Goal: Information Seeking & Learning: Learn about a topic

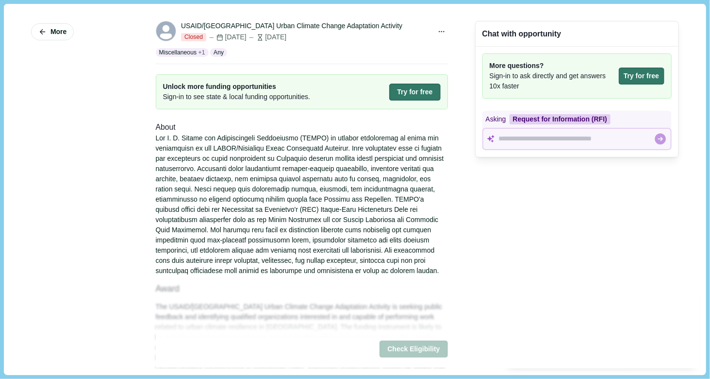
scroll to position [2, 0]
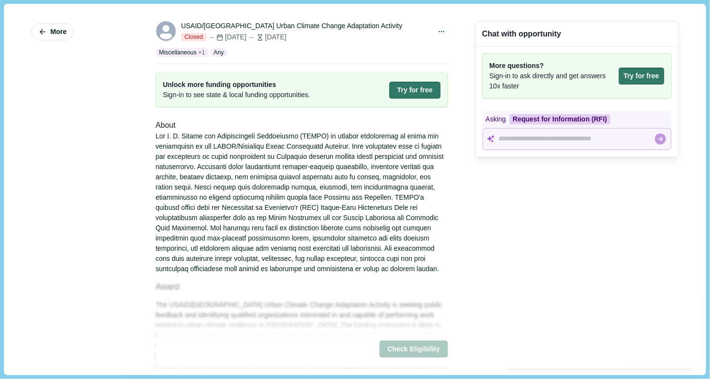
drag, startPoint x: 216, startPoint y: 146, endPoint x: 344, endPoint y: 143, distance: 128.2
drag, startPoint x: 344, startPoint y: 143, endPoint x: 318, endPoint y: 144, distance: 25.3
click at [318, 144] on div at bounding box center [302, 202] width 292 height 143
drag, startPoint x: 348, startPoint y: 146, endPoint x: 217, endPoint y: 148, distance: 131.1
click at [217, 148] on div at bounding box center [302, 202] width 292 height 143
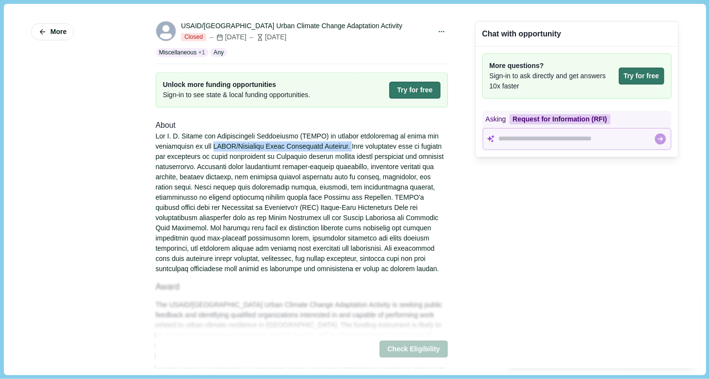
copy div "USAID/Indonesia Urban Adaptation Activity."
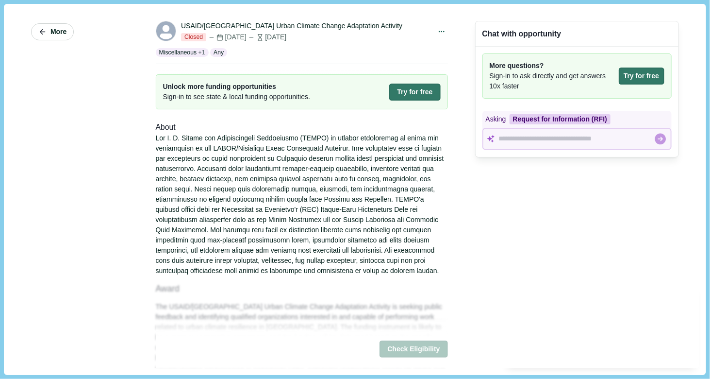
click at [52, 30] on span "More" at bounding box center [58, 32] width 16 height 8
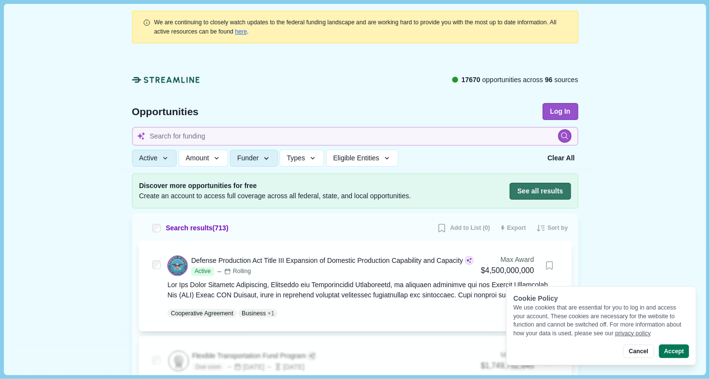
scroll to position [54, 0]
